Goal: Find specific page/section

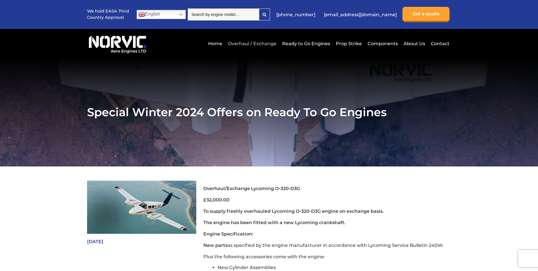
click at [265, 43] on link "Overhaul / Exchange" at bounding box center [252, 44] width 51 height 14
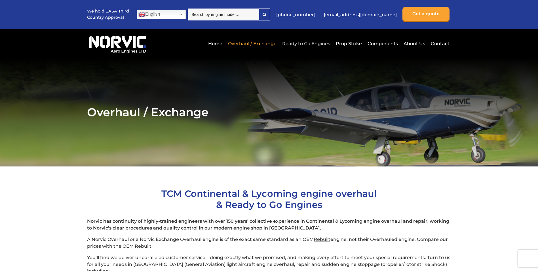
click at [309, 47] on link "Ready to Go Engines" at bounding box center [306, 44] width 51 height 14
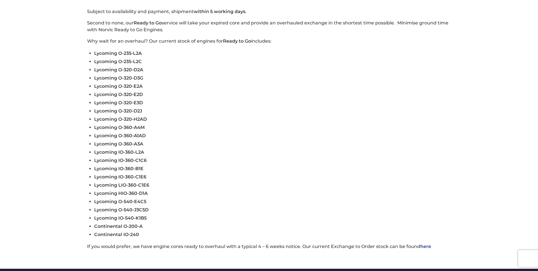
scroll to position [255, 0]
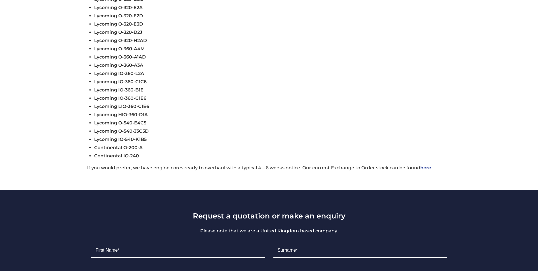
click at [138, 56] on span "Lycoming O-360-A1AD" at bounding box center [120, 56] width 52 height 5
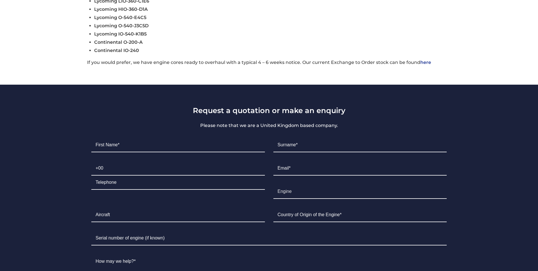
scroll to position [425, 0]
